Goal: Task Accomplishment & Management: Manage account settings

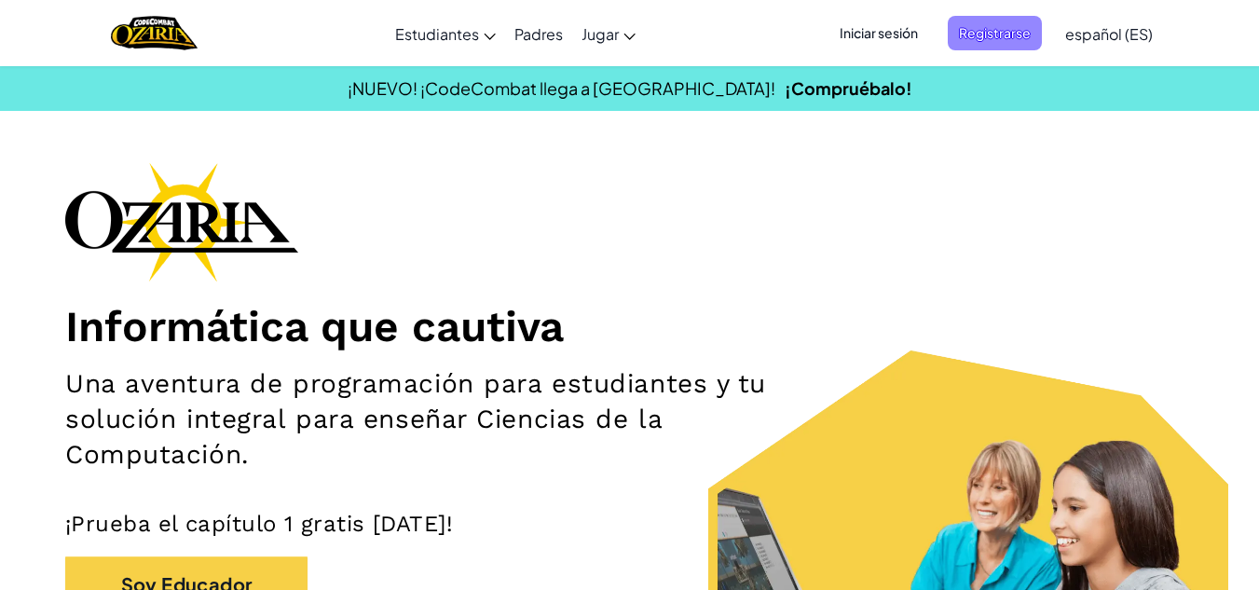
click at [1027, 33] on span "Registrarse" at bounding box center [995, 33] width 94 height 34
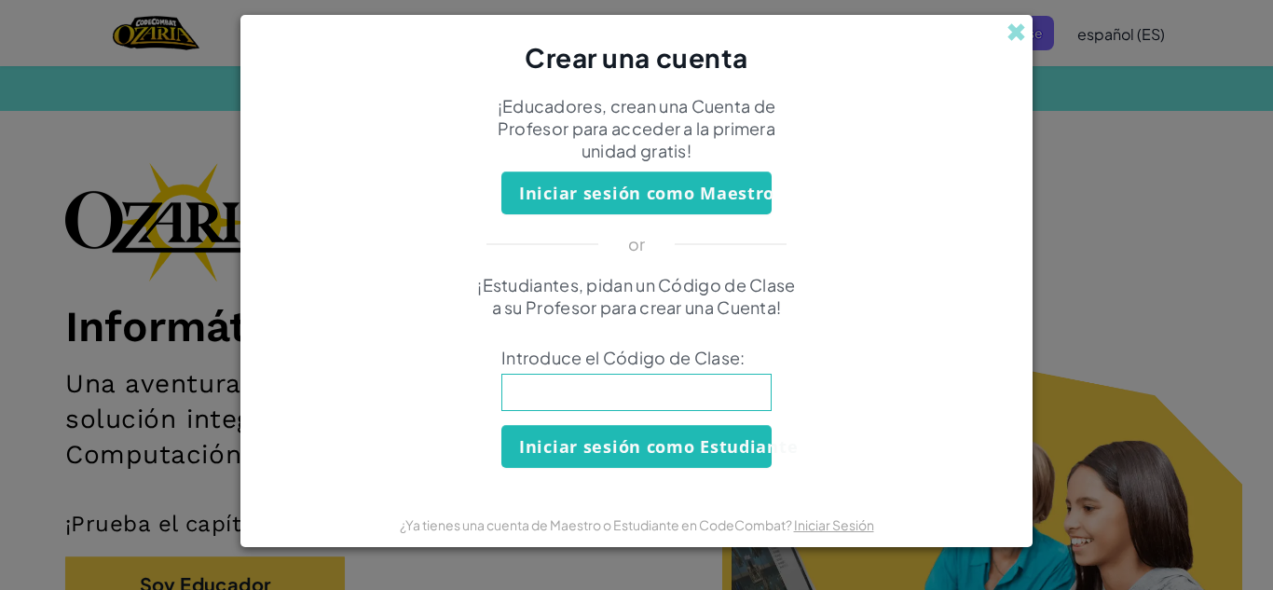
drag, startPoint x: 1233, startPoint y: 22, endPoint x: 1177, endPoint y: 18, distance: 56.1
click at [1226, 23] on div "Crear una cuenta ¡Educadores, crean una Cuenta de Profesor para acceder a la pr…" at bounding box center [636, 295] width 1273 height 590
click at [1014, 35] on span at bounding box center [1016, 32] width 20 height 20
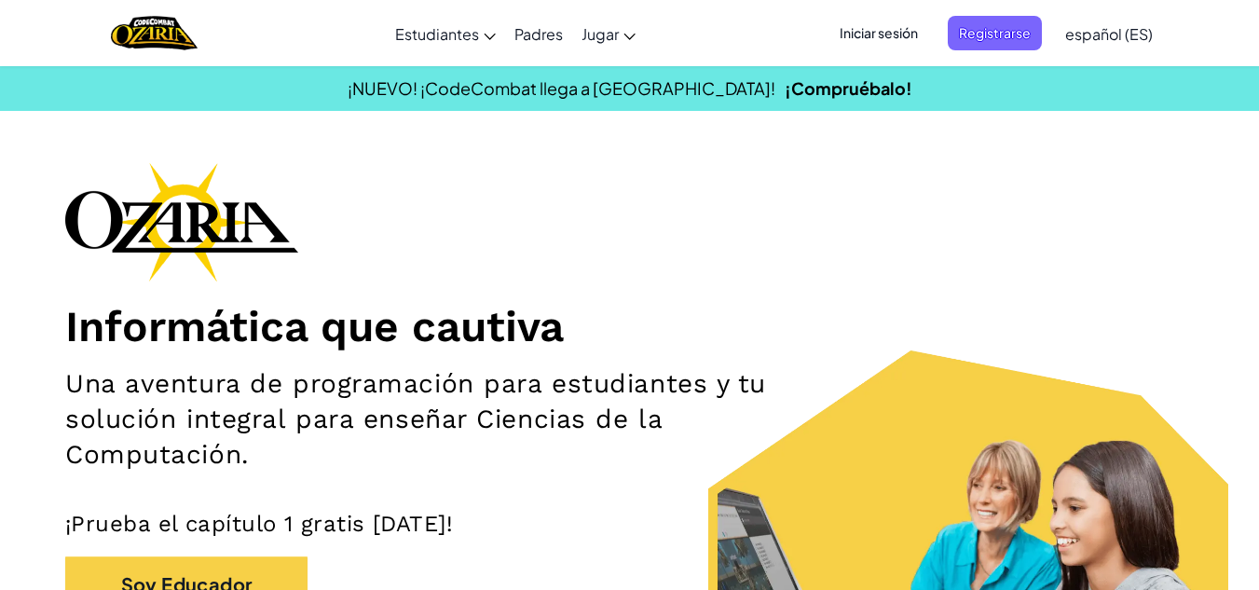
click at [895, 24] on span "Iniciar sesión" at bounding box center [878, 33] width 101 height 34
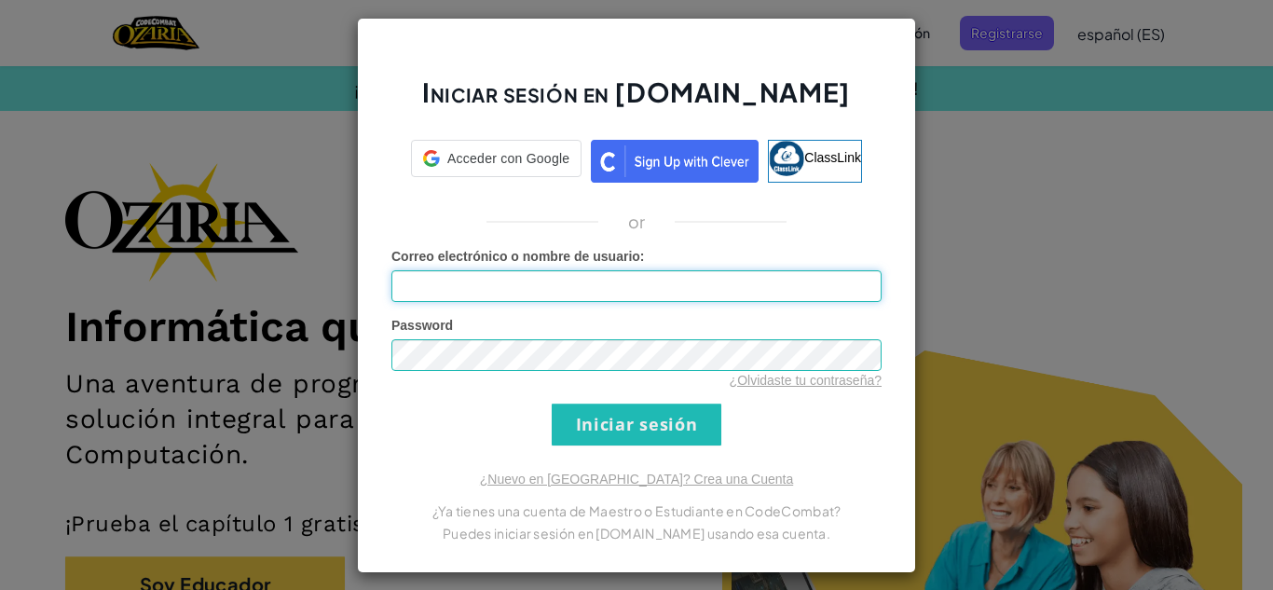
type input "[PERSON_NAME]"
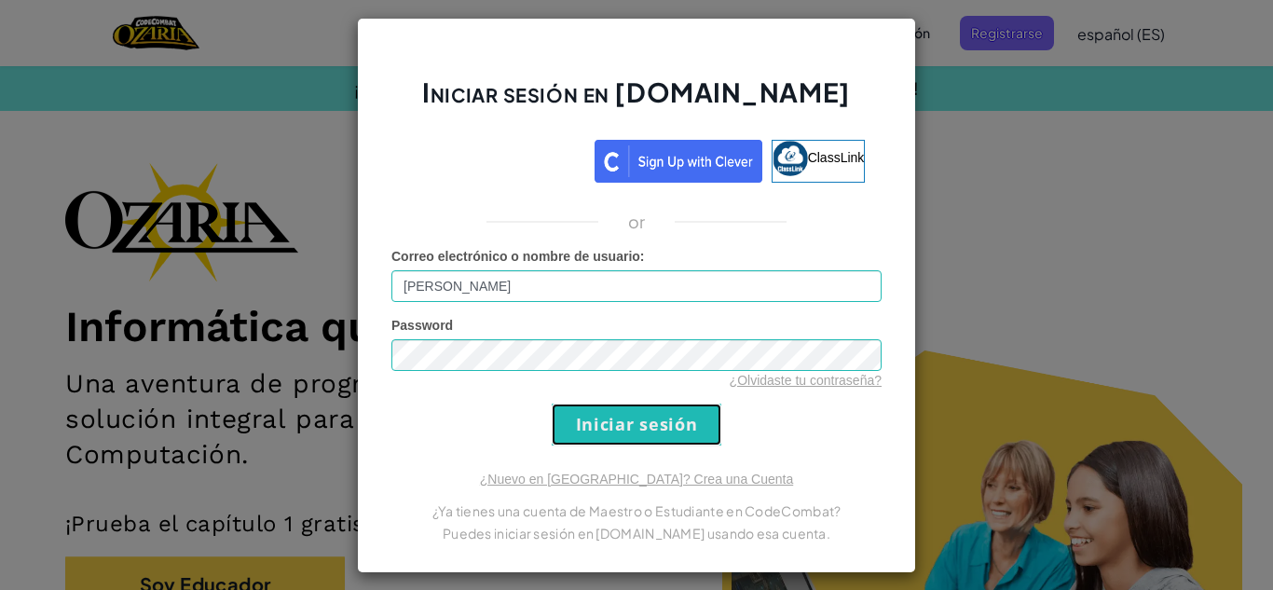
click at [665, 438] on input "Iniciar sesión" at bounding box center [637, 424] width 170 height 42
